Goal: Task Accomplishment & Management: Manage account settings

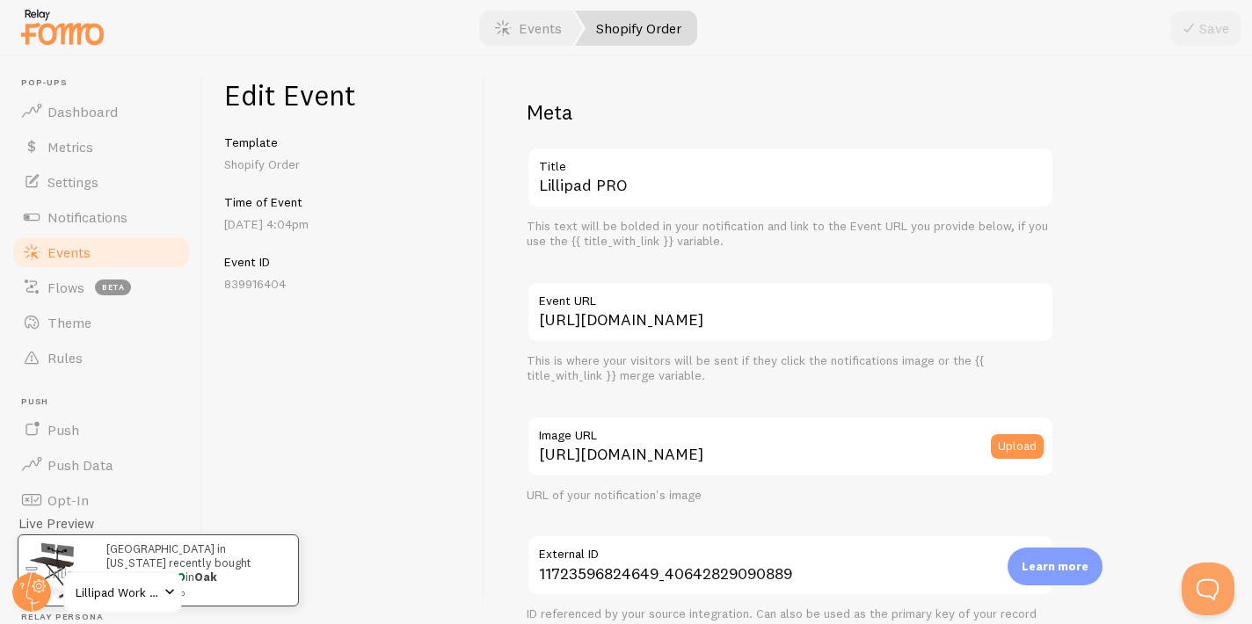
scroll to position [1083, 0]
click at [129, 247] on link "Events" at bounding box center [101, 252] width 181 height 35
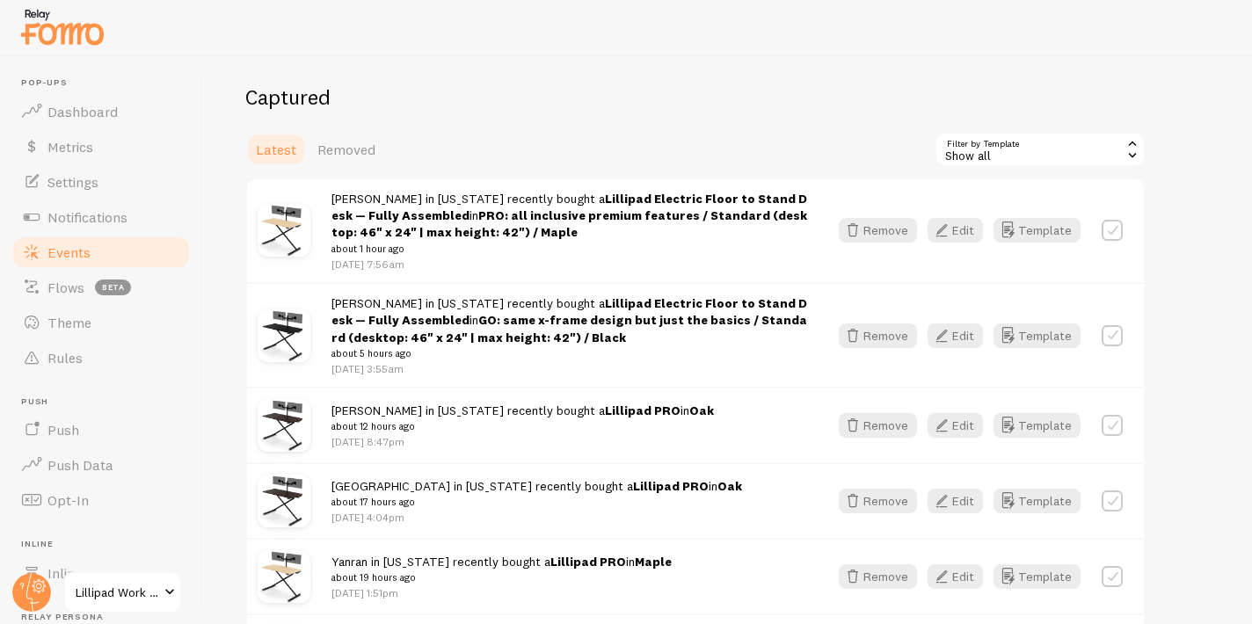
scroll to position [178, 0]
click at [950, 329] on icon "button" at bounding box center [941, 334] width 21 height 21
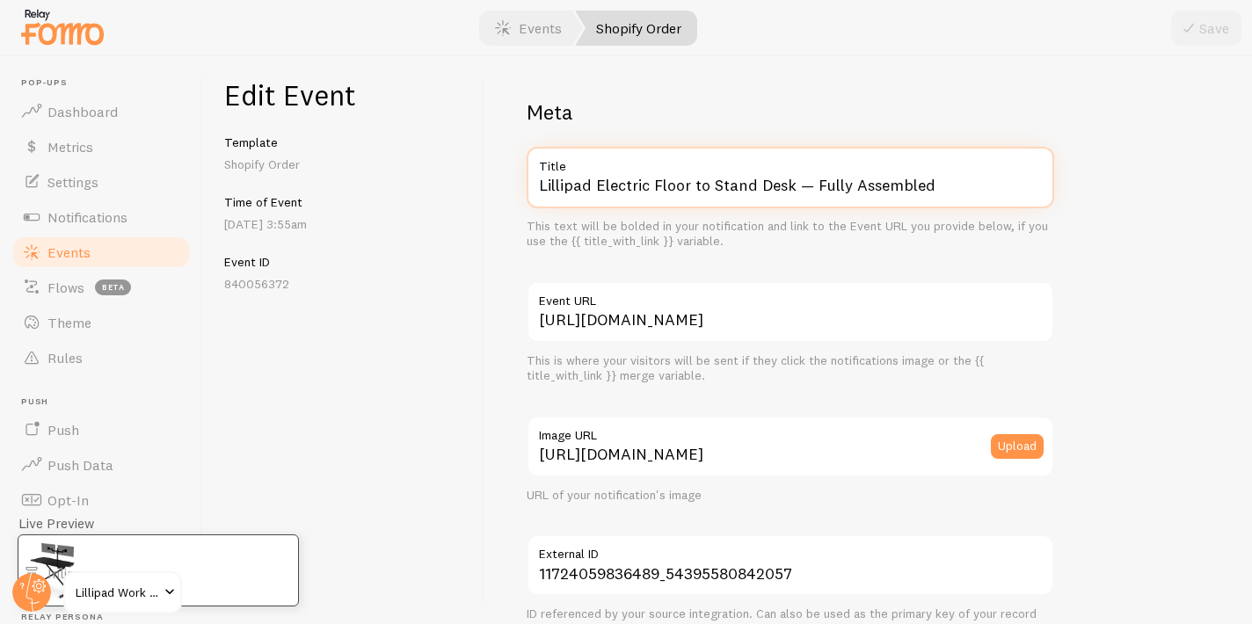
click at [669, 227] on div "Lillipad Electric Floor to Stand Desk — Fully Assembled Title This text will be…" at bounding box center [790, 198] width 527 height 103
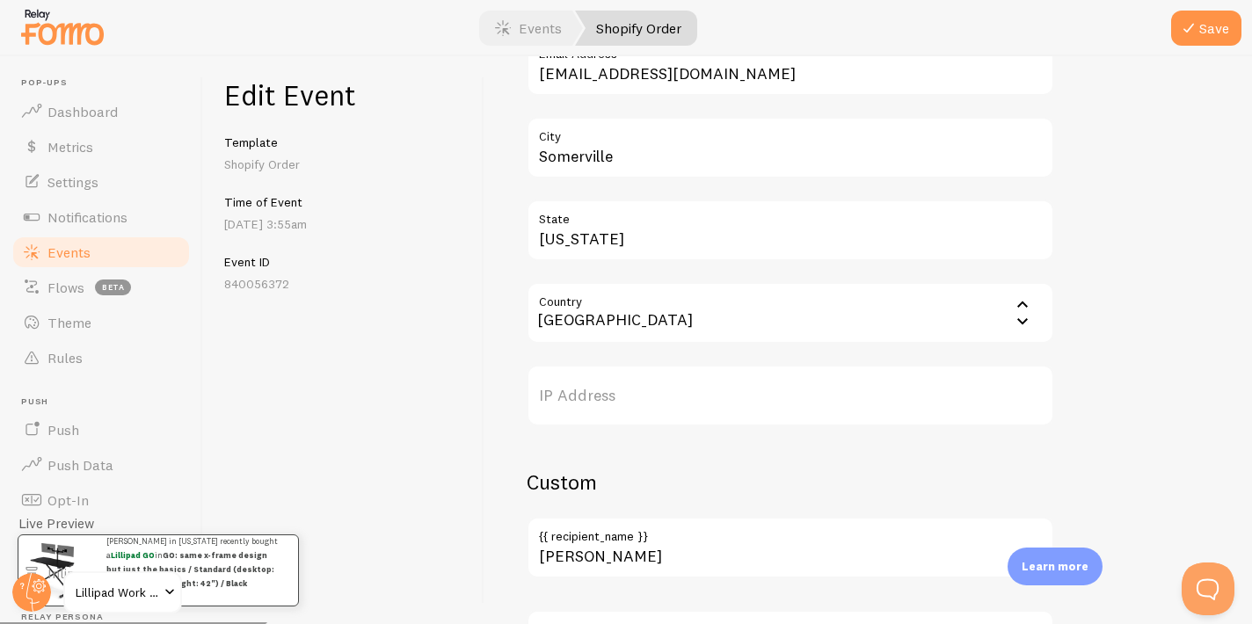
scroll to position [1084, 0]
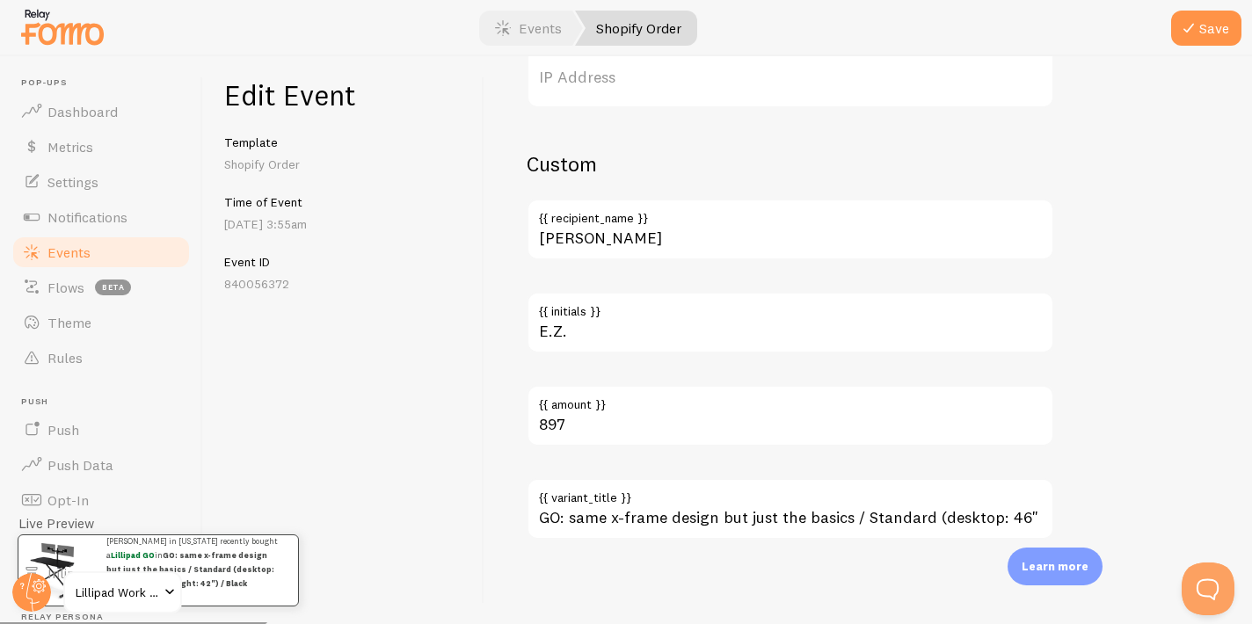
type input "Lillipad GO"
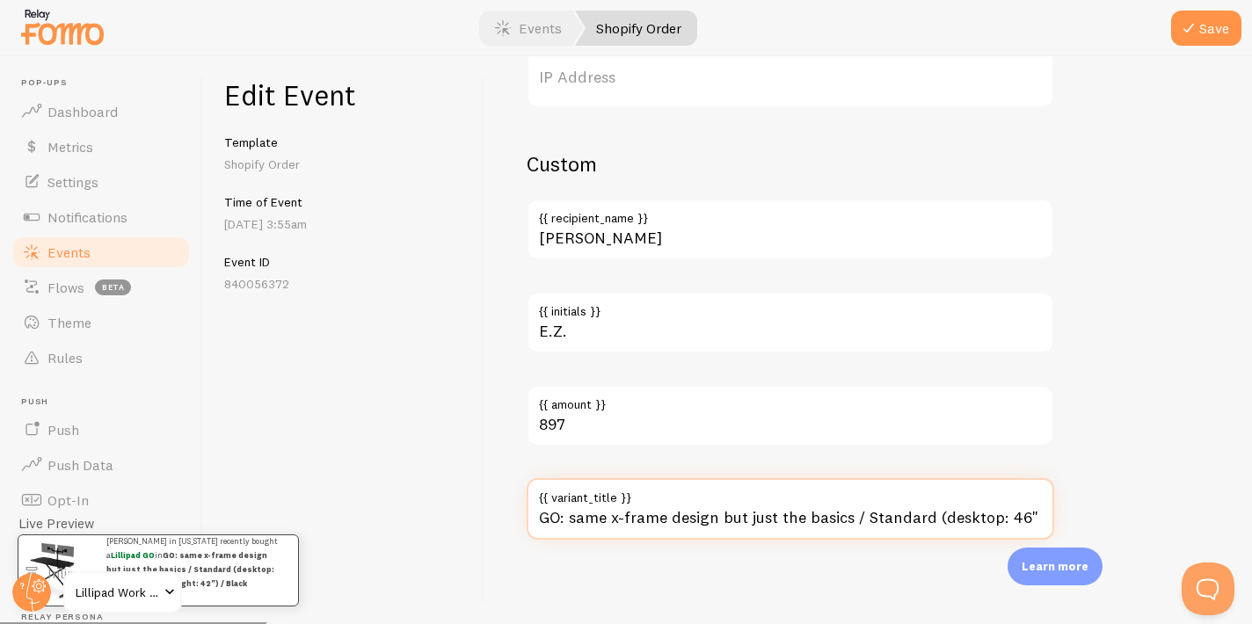
click at [696, 522] on input "GO: same x-frame design but just the basics / Standard (desktop: 46" x 24" | ma…" at bounding box center [790, 509] width 527 height 62
drag, startPoint x: 1004, startPoint y: 513, endPoint x: 999, endPoint y: 481, distance: 33.0
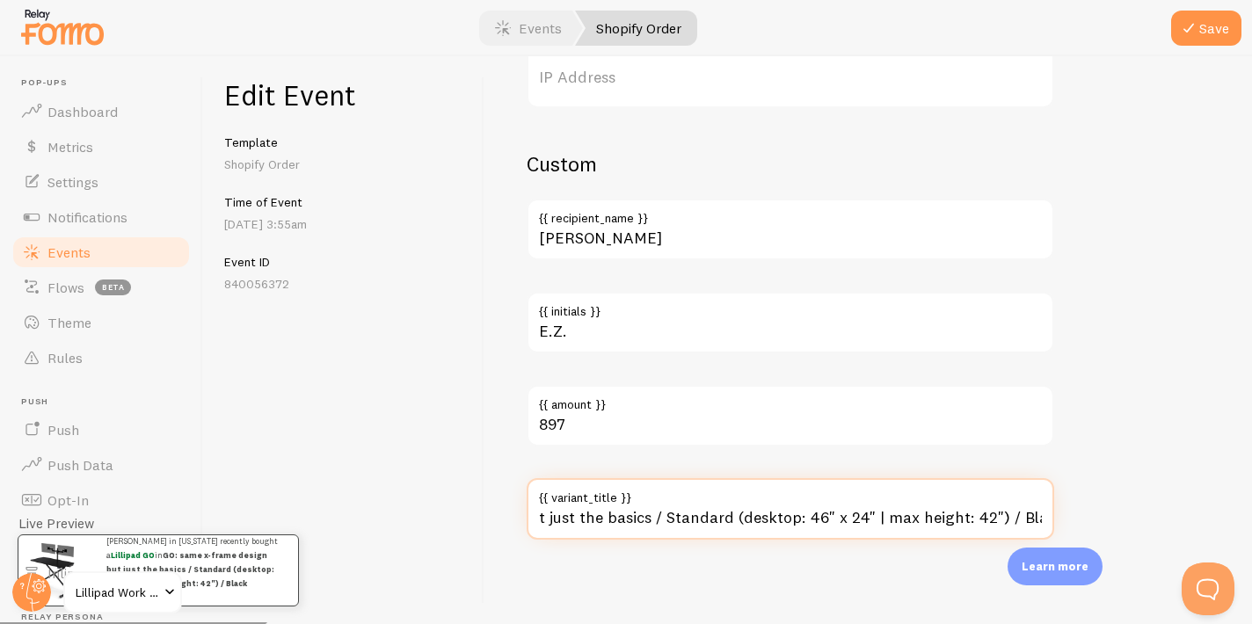
click at [999, 482] on div "GO: same x-frame design but just the basics / Standard (desktop: 46" x 24" | ma…" at bounding box center [790, 509] width 527 height 62
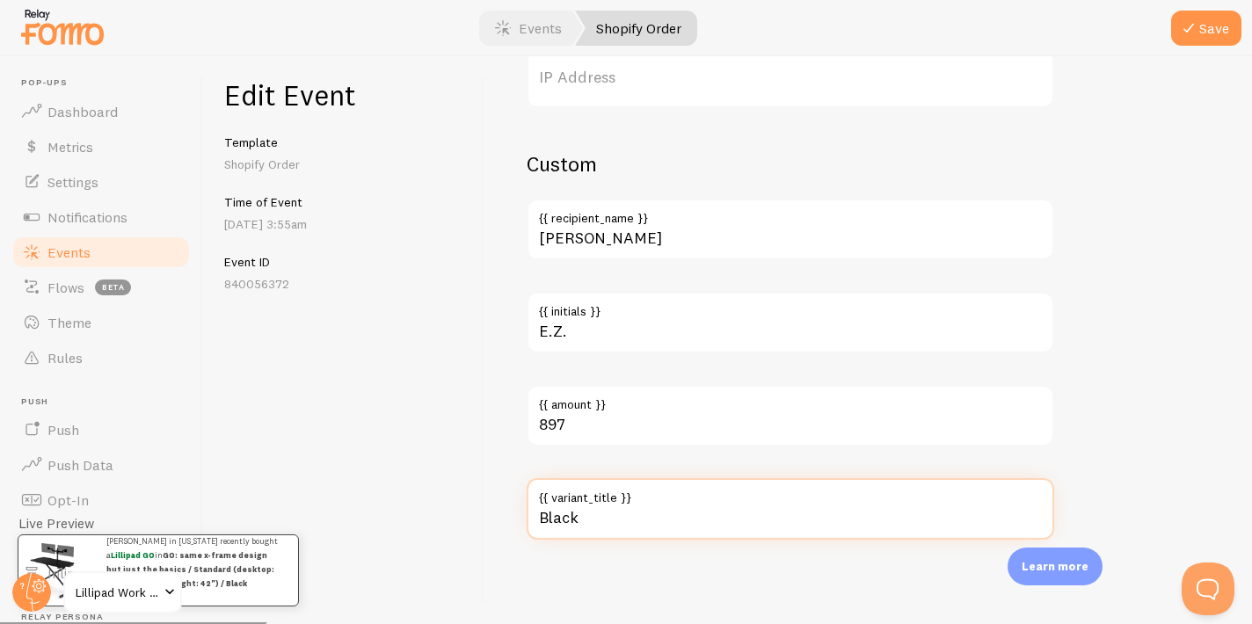
scroll to position [0, 0]
type input "Black"
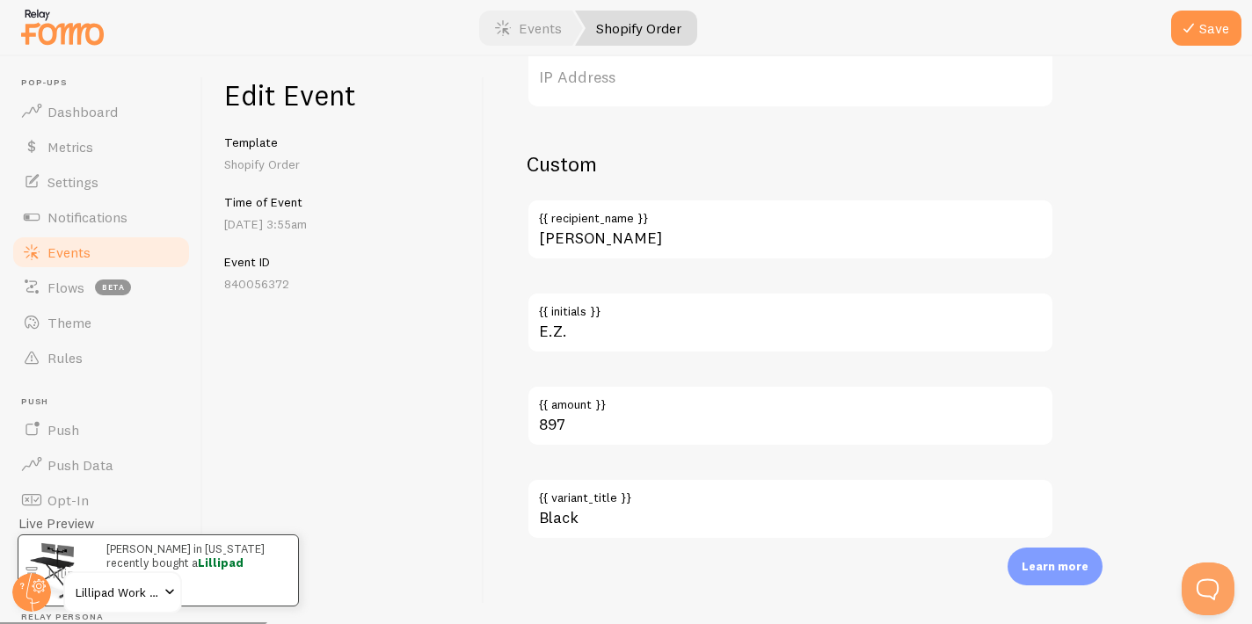
drag, startPoint x: 1182, startPoint y: 32, endPoint x: 1095, endPoint y: 66, distance: 93.5
click at [1182, 31] on icon "submit" at bounding box center [1188, 28] width 21 height 21
click at [77, 244] on span "Events" at bounding box center [68, 253] width 43 height 18
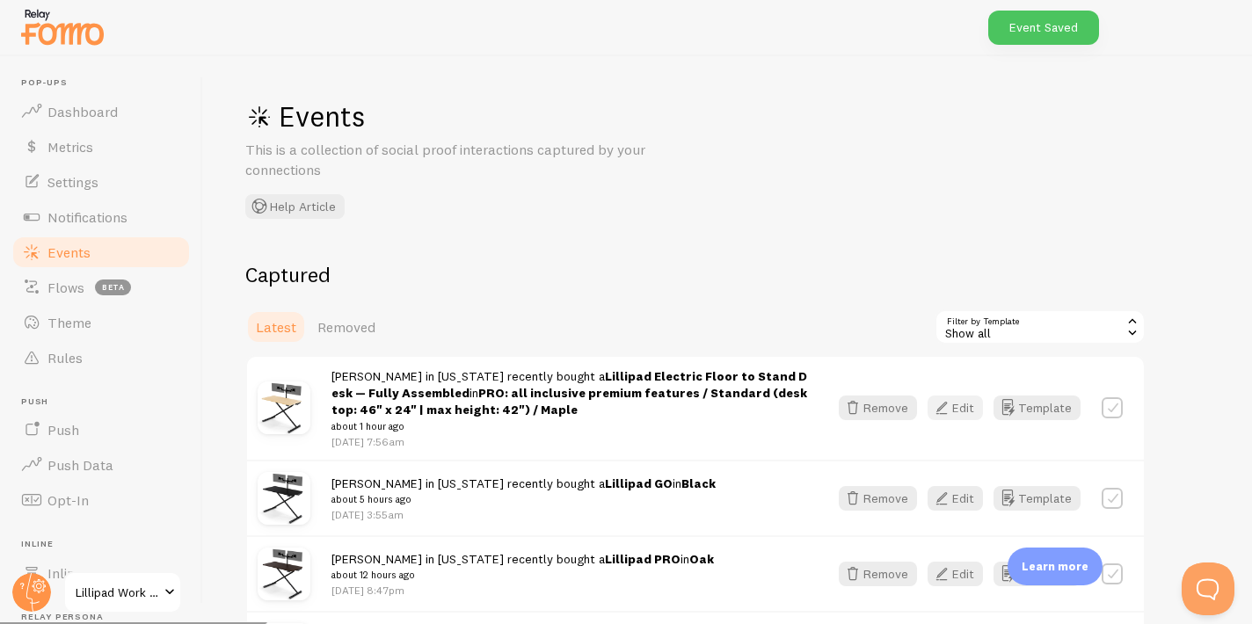
click at [972, 409] on button "Edit" at bounding box center [954, 408] width 55 height 25
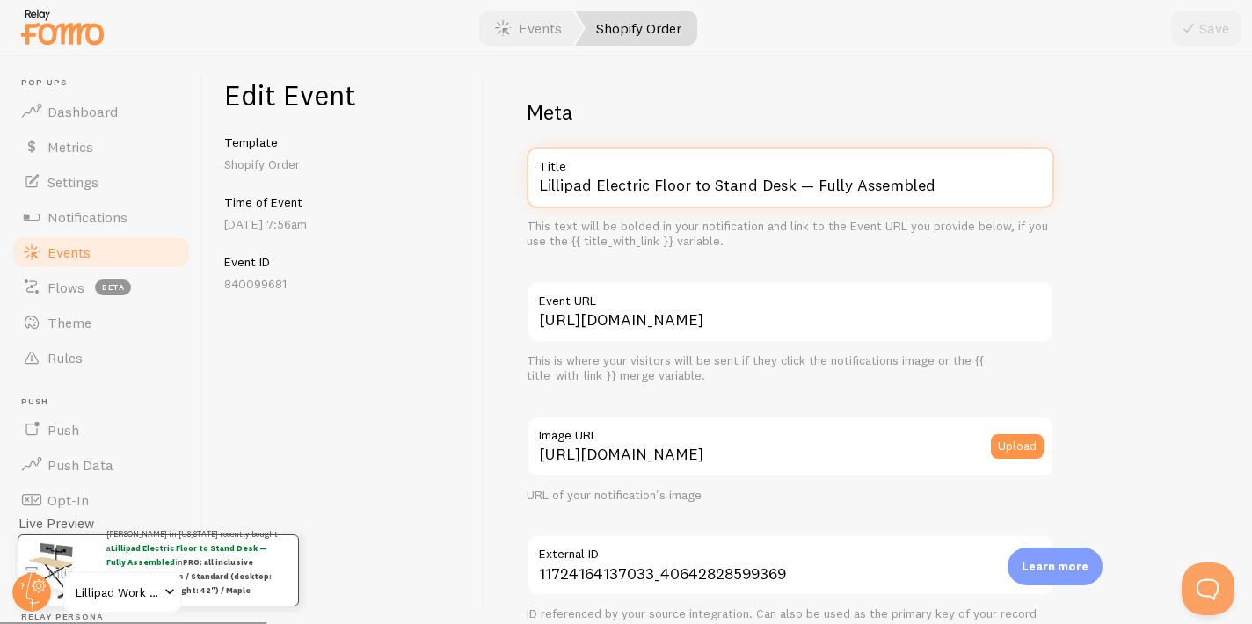
drag, startPoint x: 597, startPoint y: 182, endPoint x: 624, endPoint y: 207, distance: 36.7
click at [624, 207] on input "Lillipad Electric Floor to Stand Desk — Fully Assembled" at bounding box center [790, 178] width 527 height 62
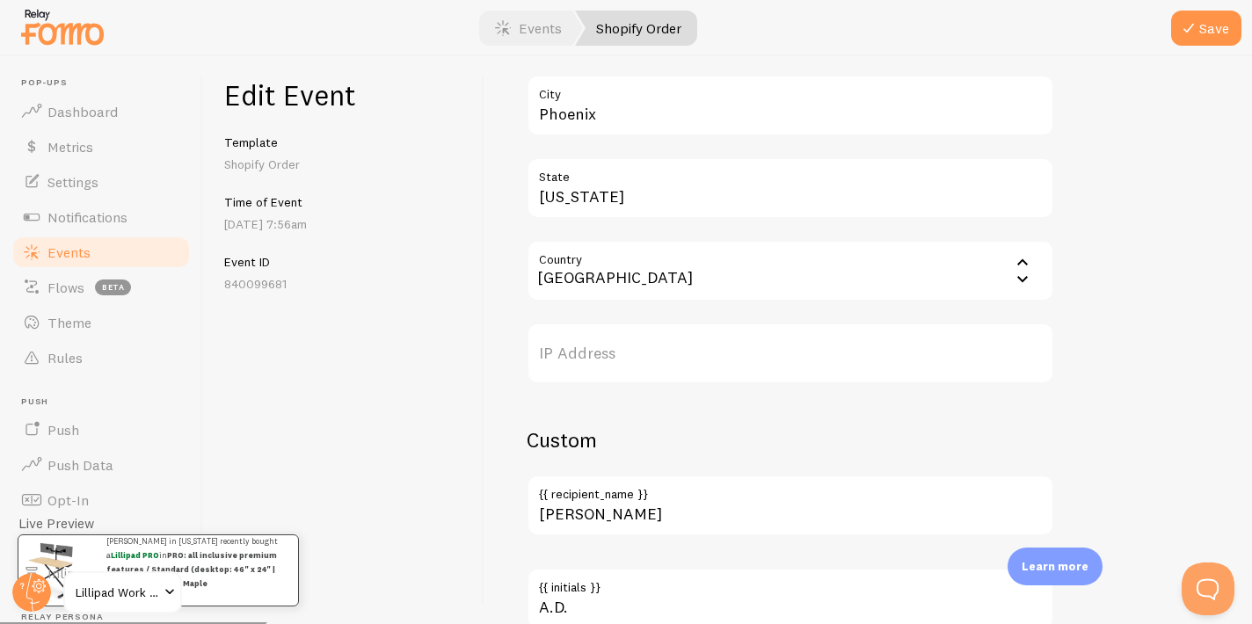
scroll to position [1084, 0]
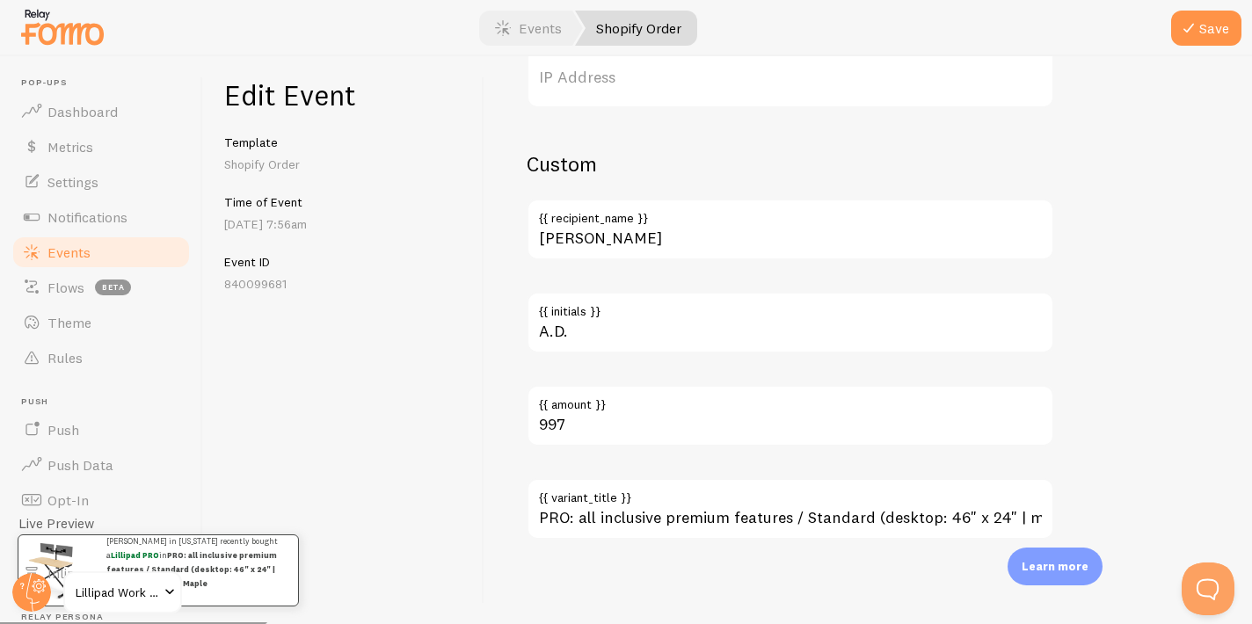
type input "Lillipad PRO"
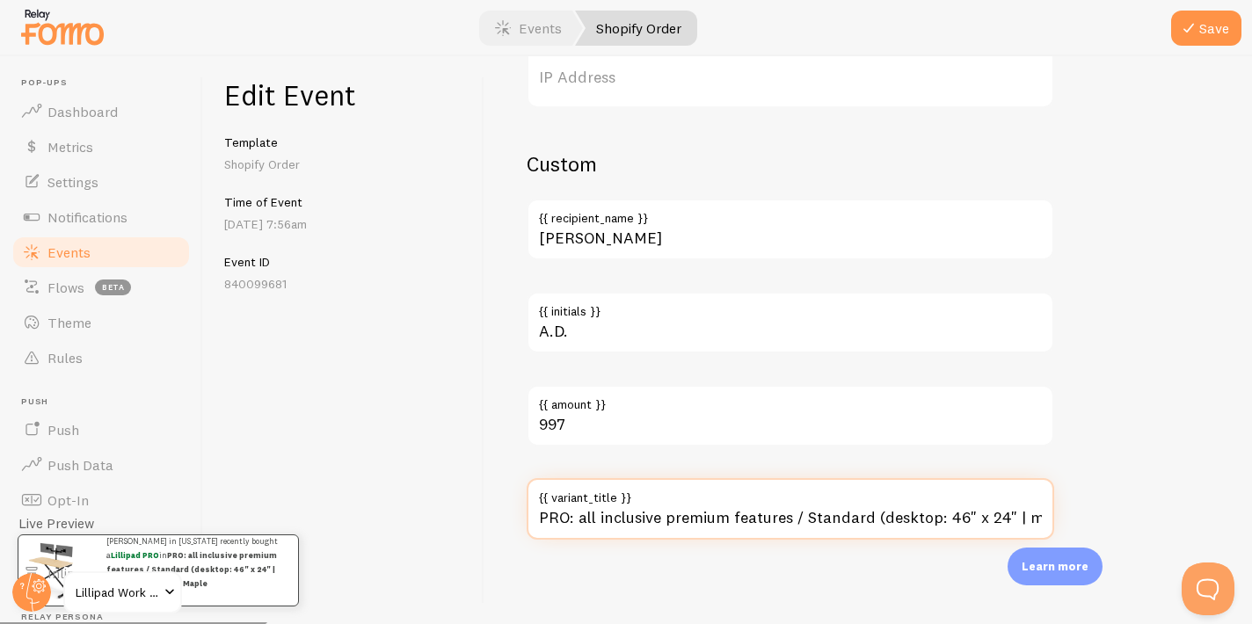
click at [651, 517] on input "PRO: all inclusive premium features / Standard (desktop: 46" x 24" | max height…" at bounding box center [790, 509] width 527 height 62
click at [651, 518] on input "PRO: all inclusive premium features / Standard (desktop: 46" x 24" | max height…" at bounding box center [790, 509] width 527 height 62
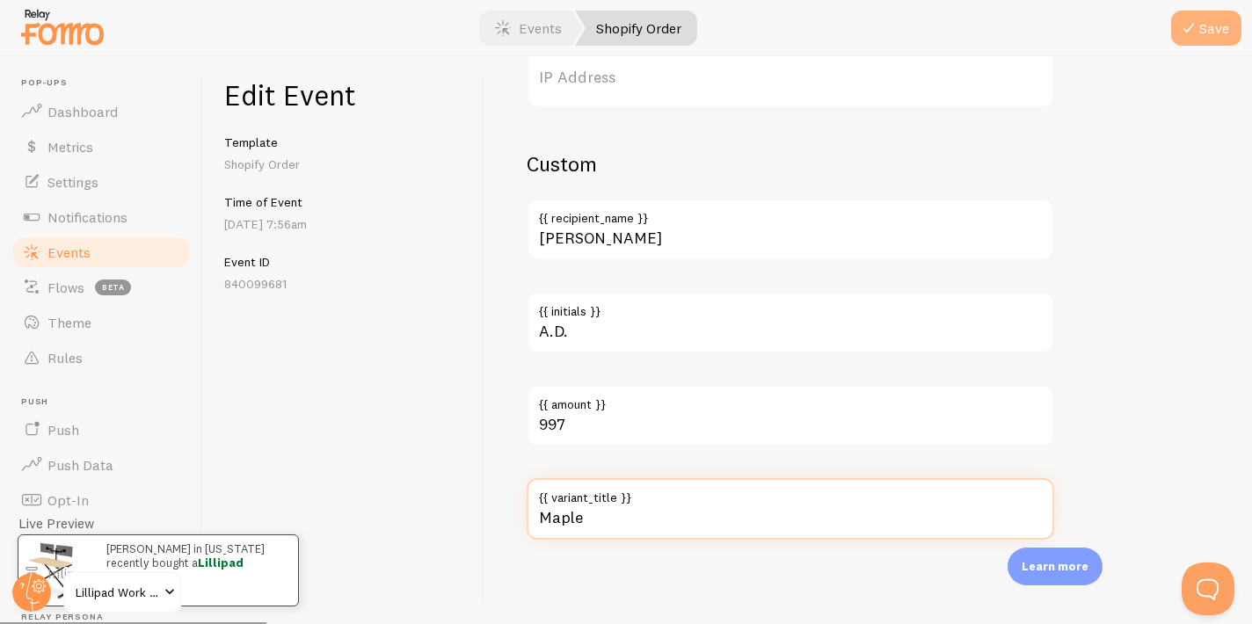
type input "Maple"
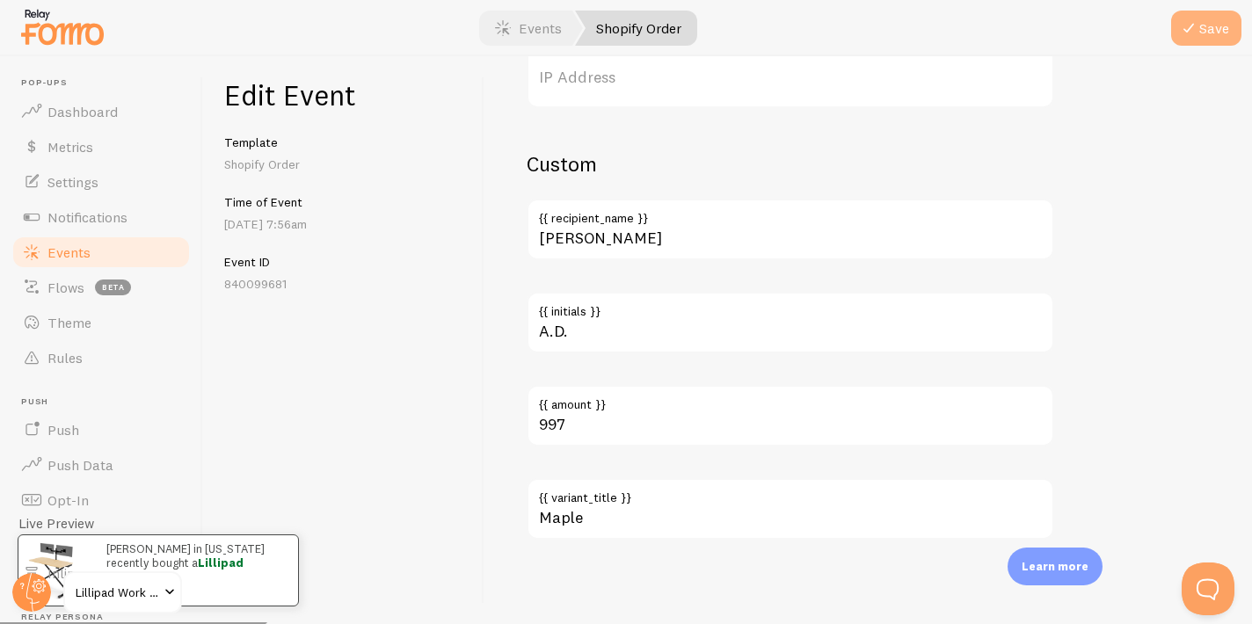
click at [1215, 18] on button "Save" at bounding box center [1206, 28] width 70 height 35
click at [129, 256] on link "Events" at bounding box center [101, 252] width 181 height 35
